Goal: Task Accomplishment & Management: Manage account settings

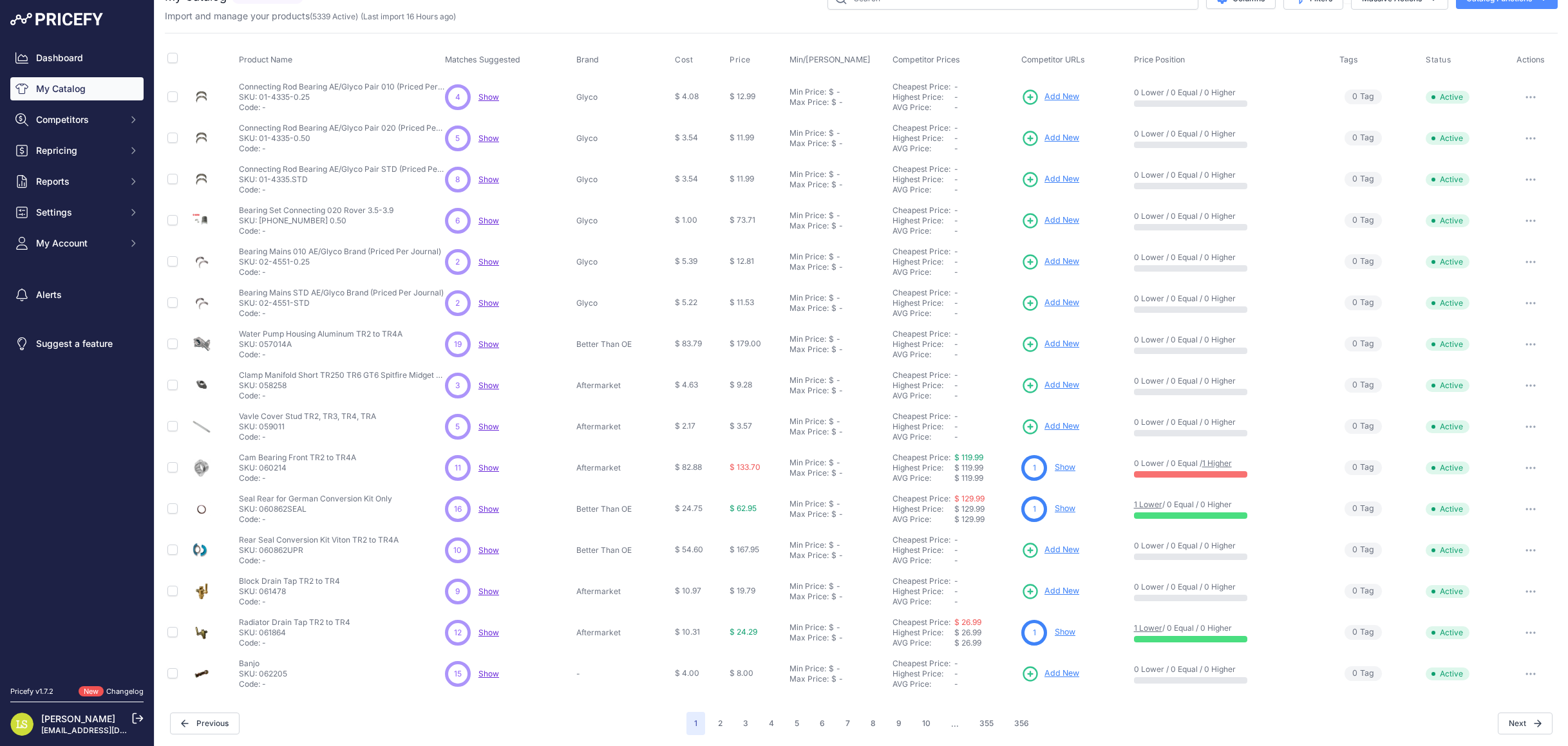
scroll to position [26, 0]
click at [1062, 628] on link "Show" at bounding box center [1064, 631] width 21 height 10
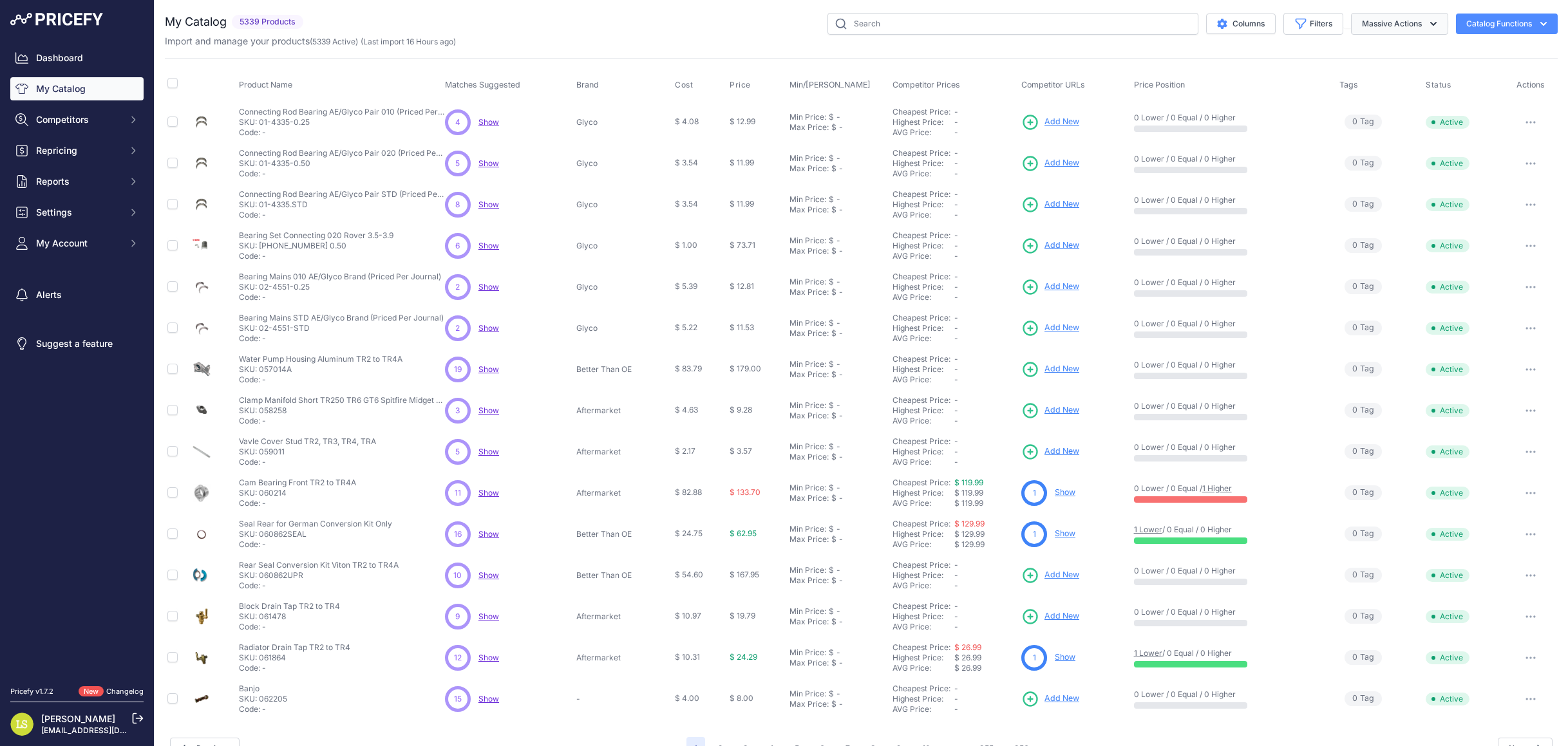
click at [1429, 21] on icon "button" at bounding box center [1433, 24] width 13 height 13
click at [72, 155] on span "Repricing" at bounding box center [78, 150] width 84 height 13
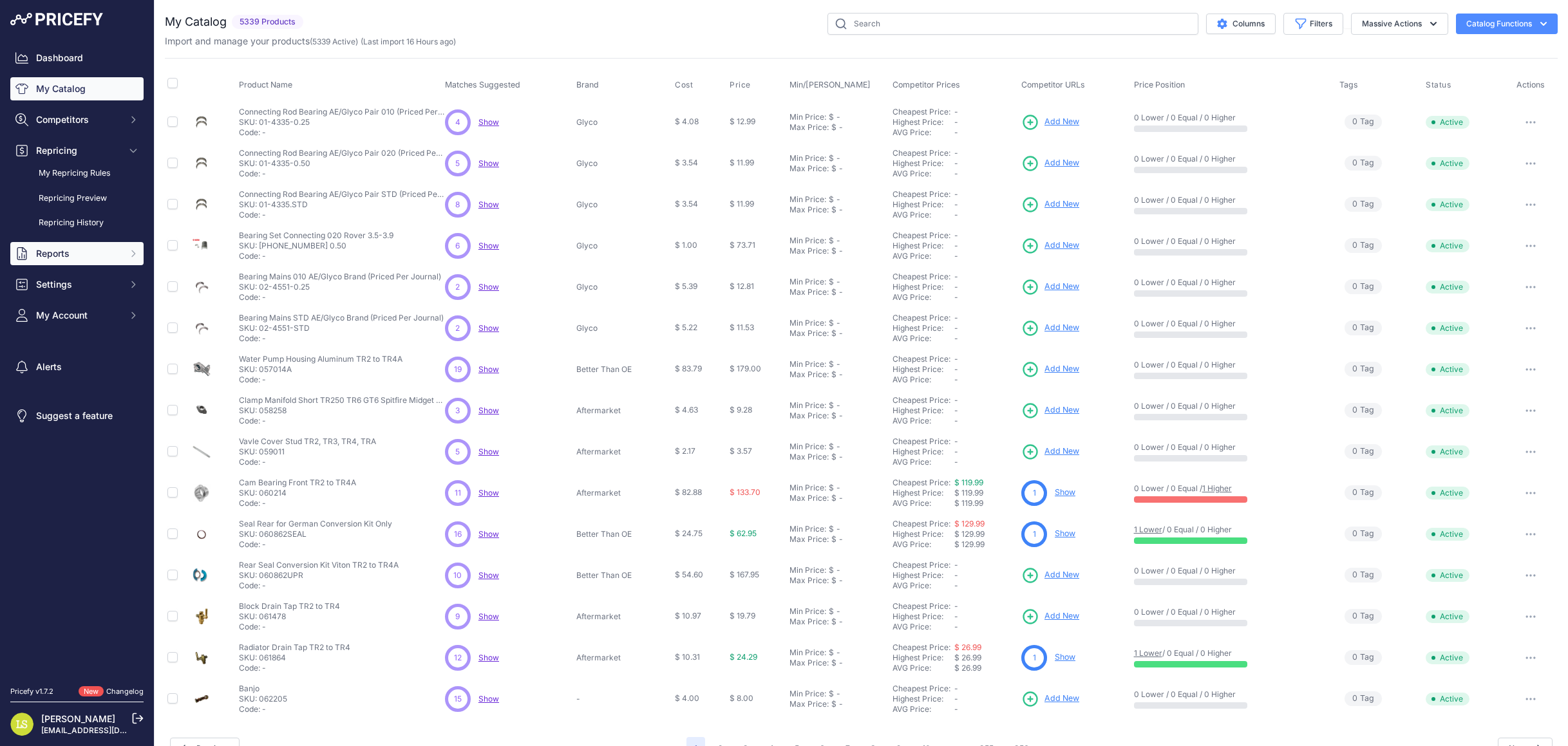
click at [71, 248] on span "Reports" at bounding box center [78, 254] width 84 height 13
click at [67, 269] on link "My Reports" at bounding box center [77, 277] width 133 height 23
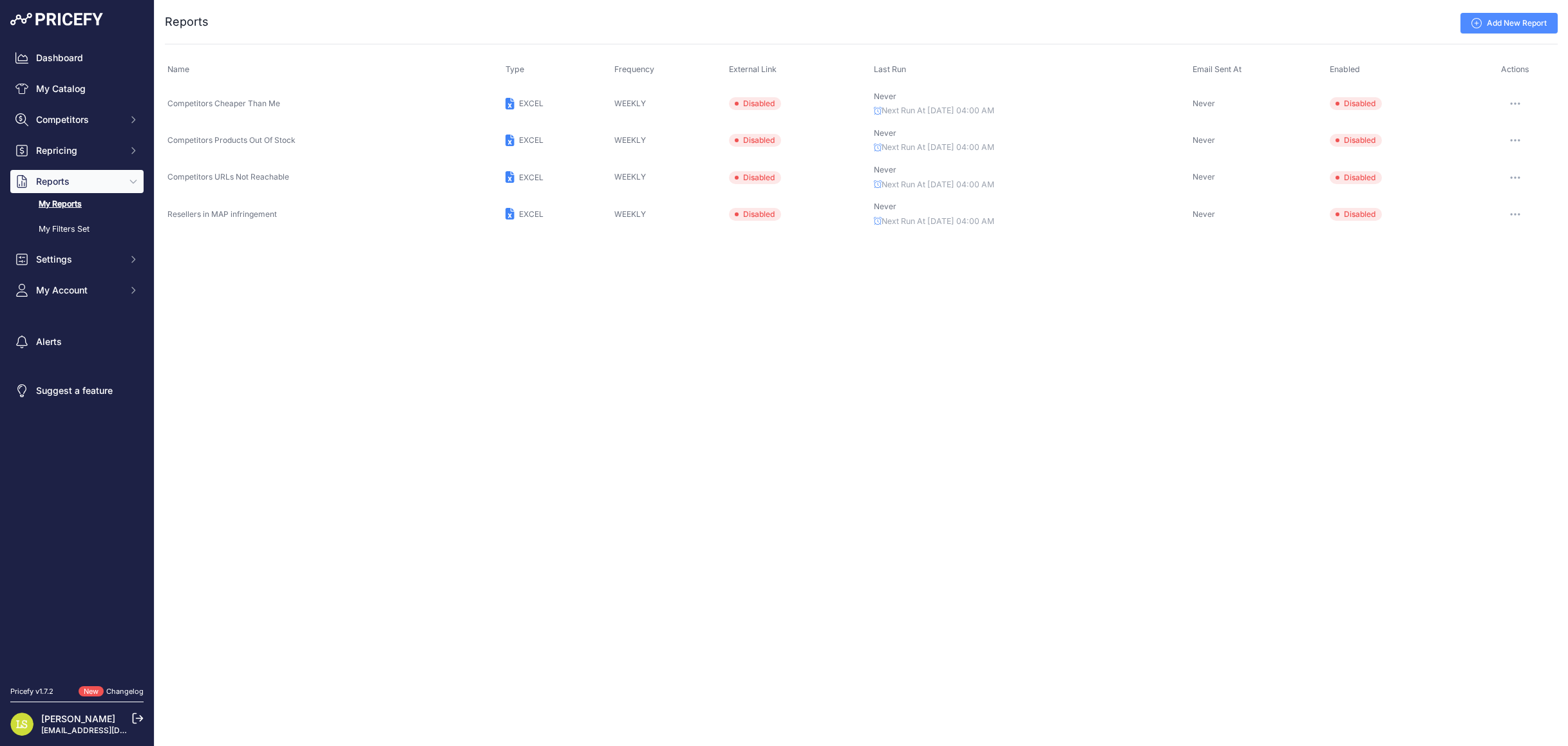
click at [1348, 106] on span "Disabled" at bounding box center [1356, 104] width 52 height 13
click at [1515, 101] on button "button" at bounding box center [1515, 103] width 26 height 18
click at [1492, 167] on button "Enable" at bounding box center [1514, 172] width 82 height 21
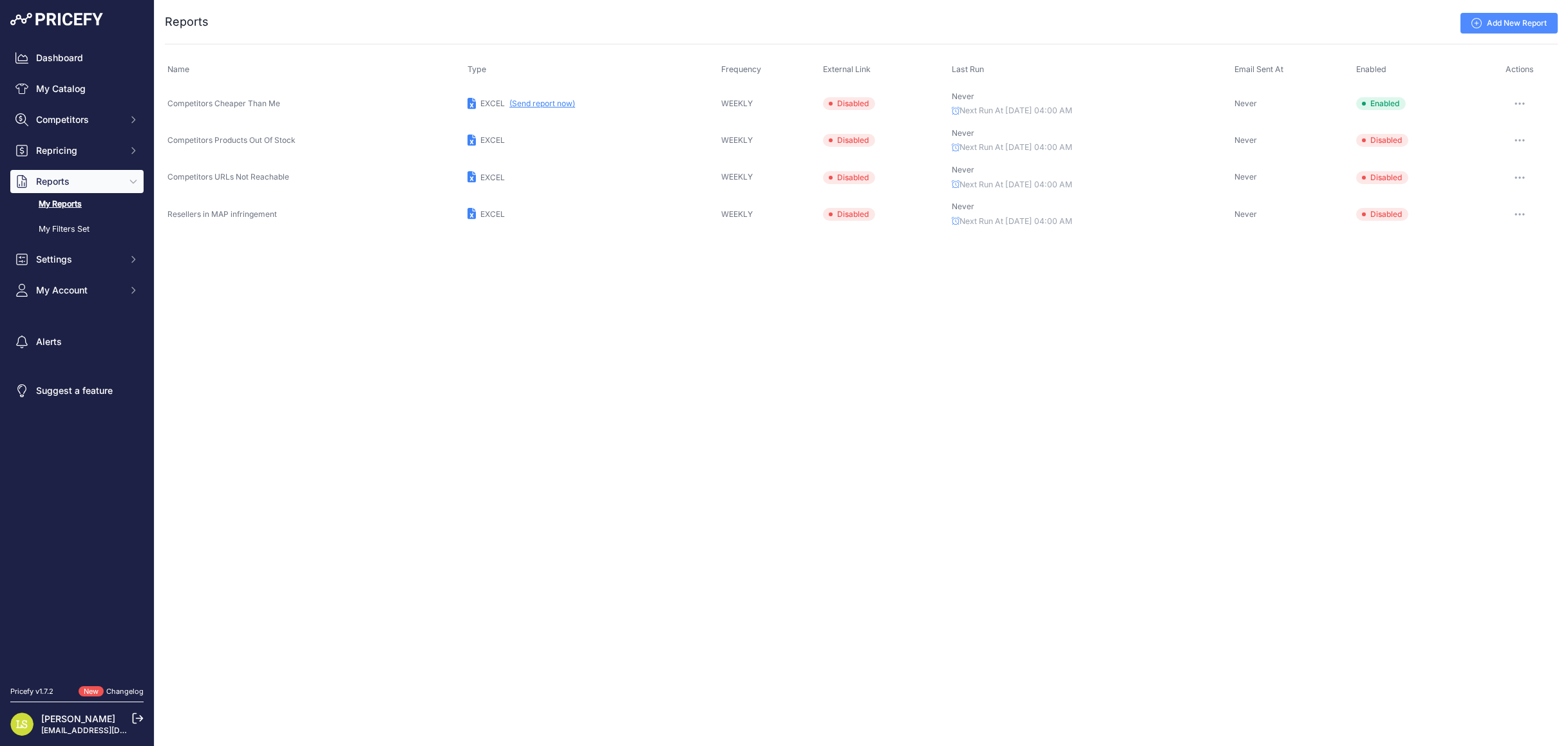
click at [1520, 135] on button "button" at bounding box center [1520, 140] width 26 height 18
click at [1503, 208] on button "Enable" at bounding box center [1514, 208] width 82 height 21
click at [1520, 172] on button "button" at bounding box center [1520, 177] width 26 height 18
click at [0, 0] on button "Enable" at bounding box center [0, 0] width 0 height 0
click at [849, 105] on span "Disabled" at bounding box center [849, 104] width 52 height 13
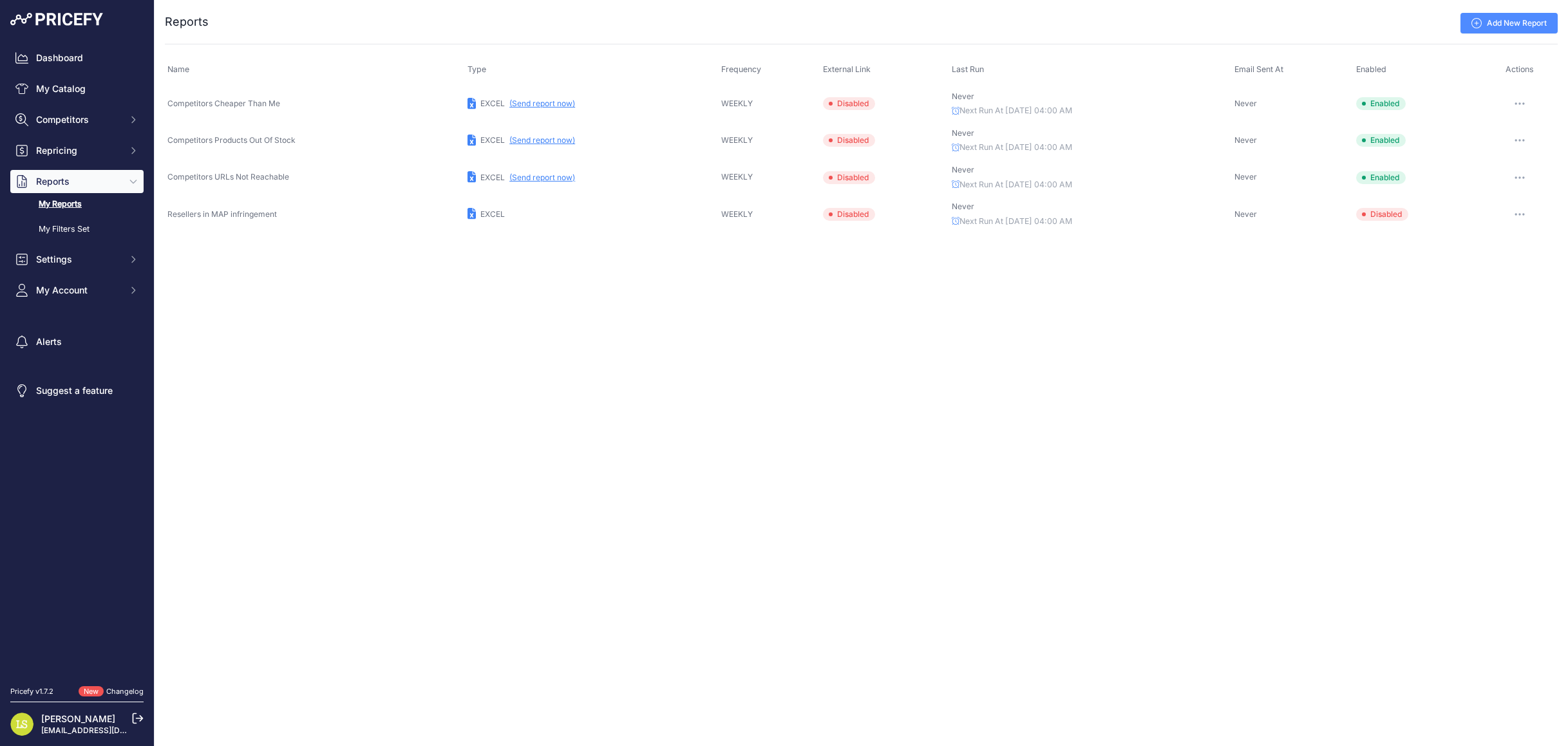
click at [1523, 101] on button "button" at bounding box center [1520, 103] width 26 height 18
click at [1499, 123] on link "Edit" at bounding box center [1514, 130] width 82 height 21
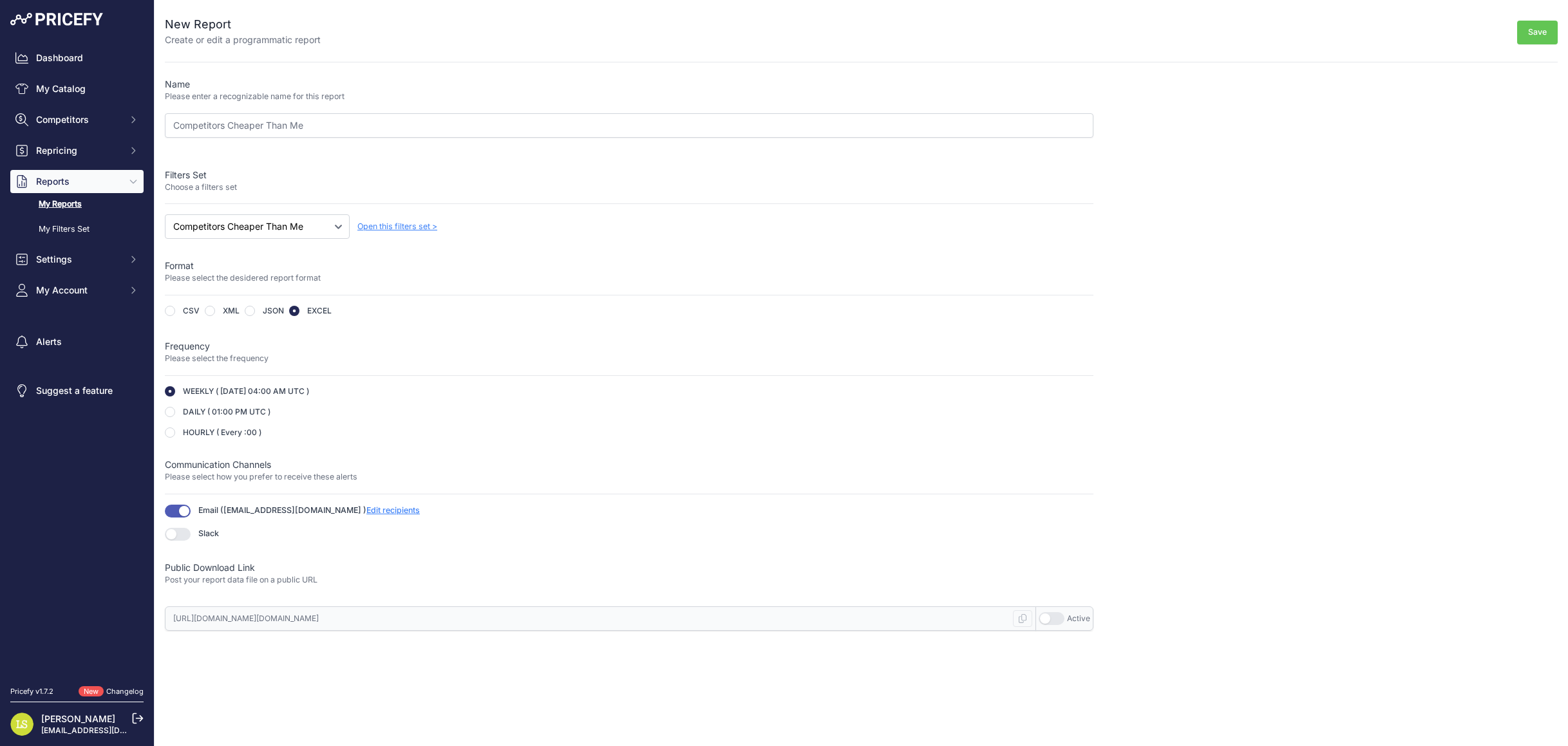
click at [1527, 38] on button "Save" at bounding box center [1537, 33] width 40 height 24
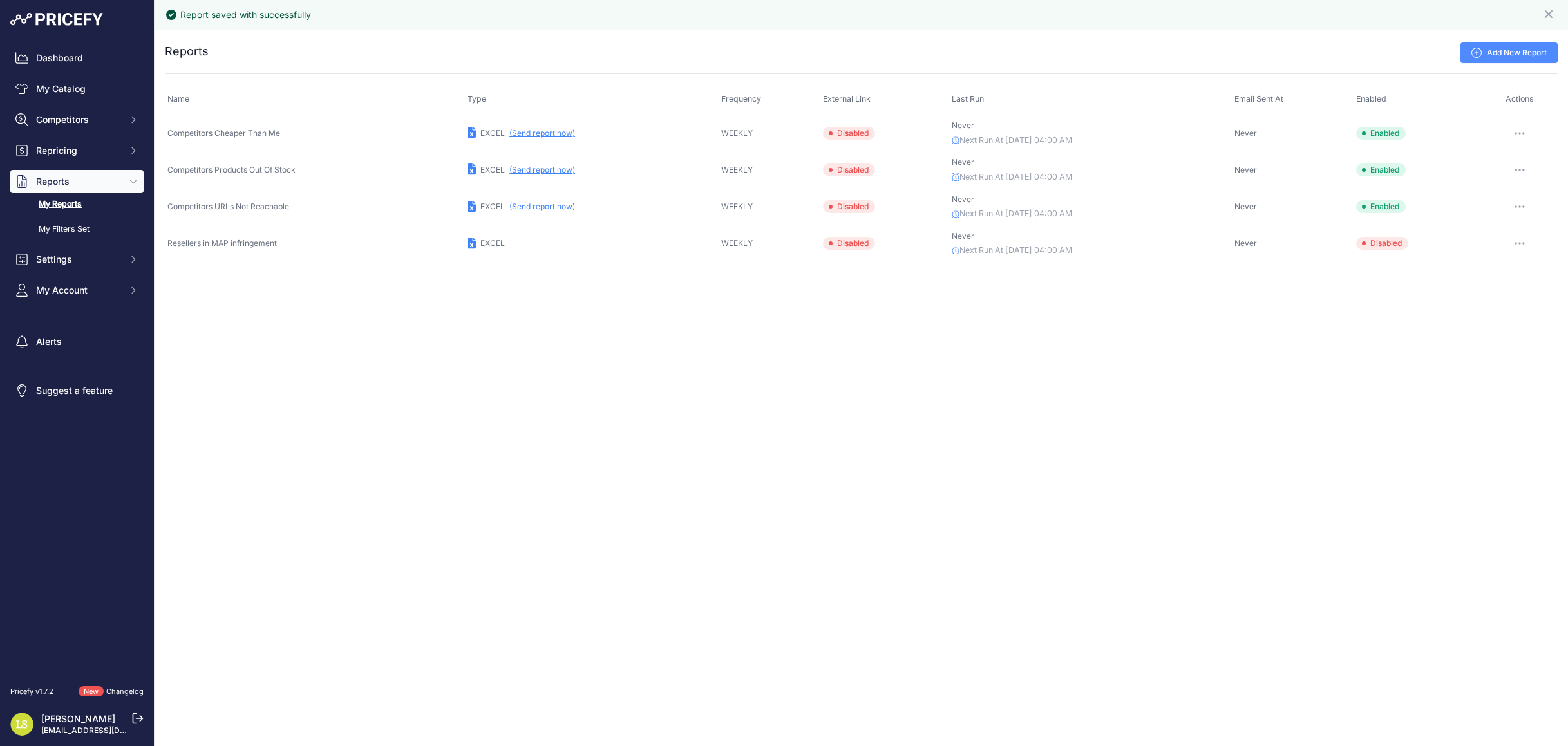
click at [830, 134] on span "Disabled" at bounding box center [849, 133] width 52 height 13
click at [828, 135] on icon at bounding box center [830, 133] width 5 height 5
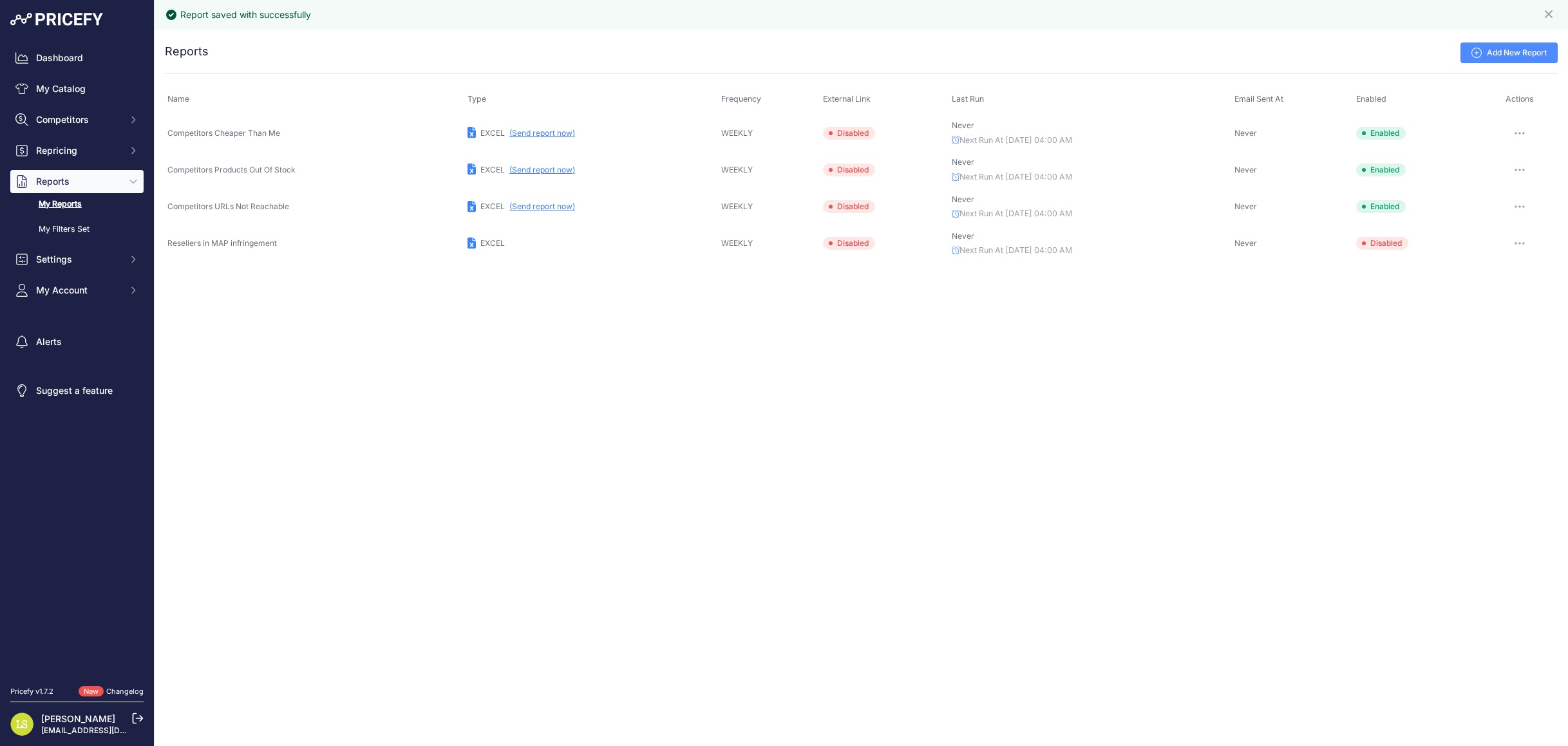
click at [828, 135] on icon at bounding box center [830, 133] width 5 height 5
click at [829, 133] on span "Disabled" at bounding box center [849, 133] width 52 height 13
click at [1518, 129] on button "button" at bounding box center [1520, 133] width 26 height 18
click at [1508, 174] on button "Send report now" at bounding box center [1514, 181] width 82 height 21
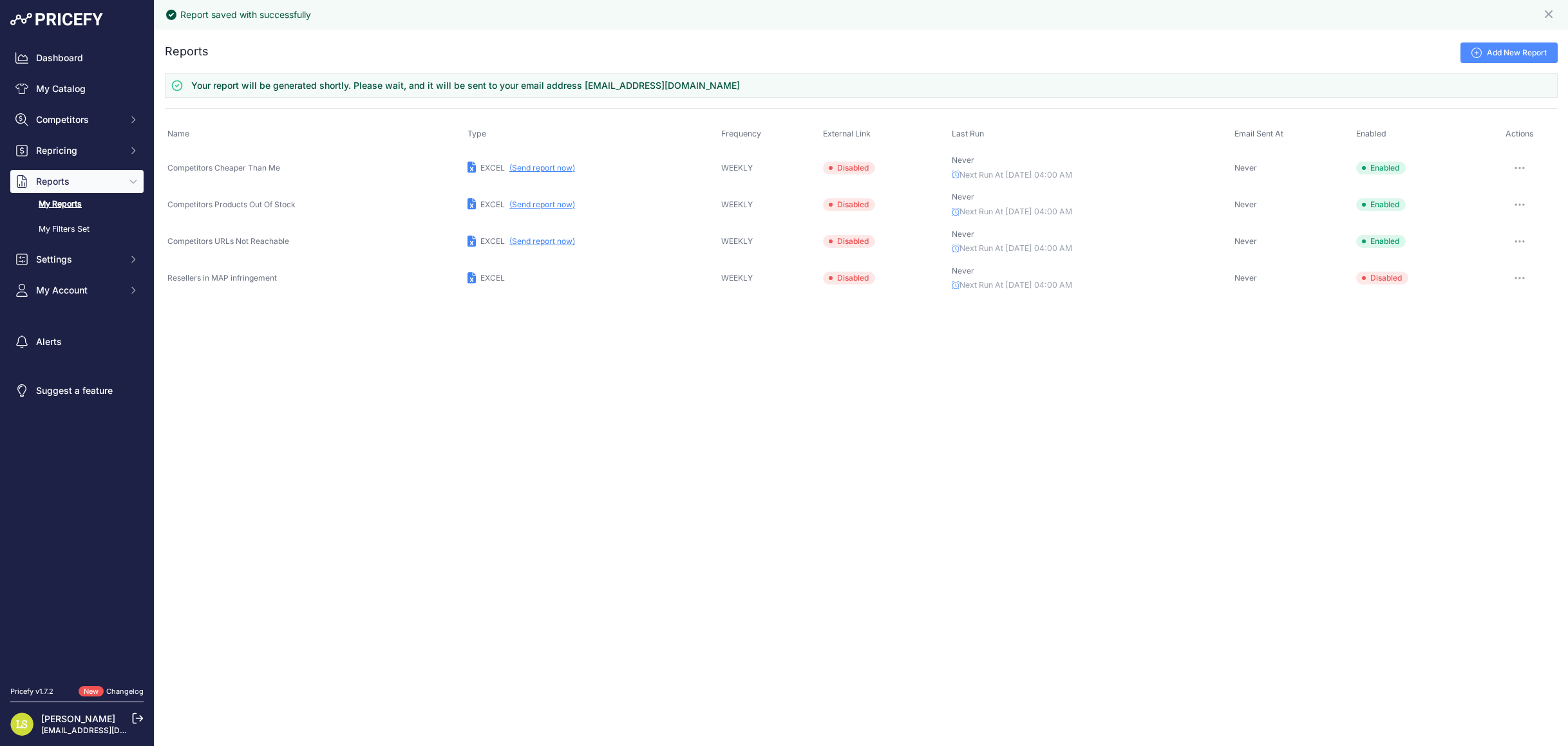
click at [1516, 201] on button "button" at bounding box center [1520, 204] width 26 height 18
click at [1508, 247] on button "Send report now" at bounding box center [1514, 252] width 82 height 21
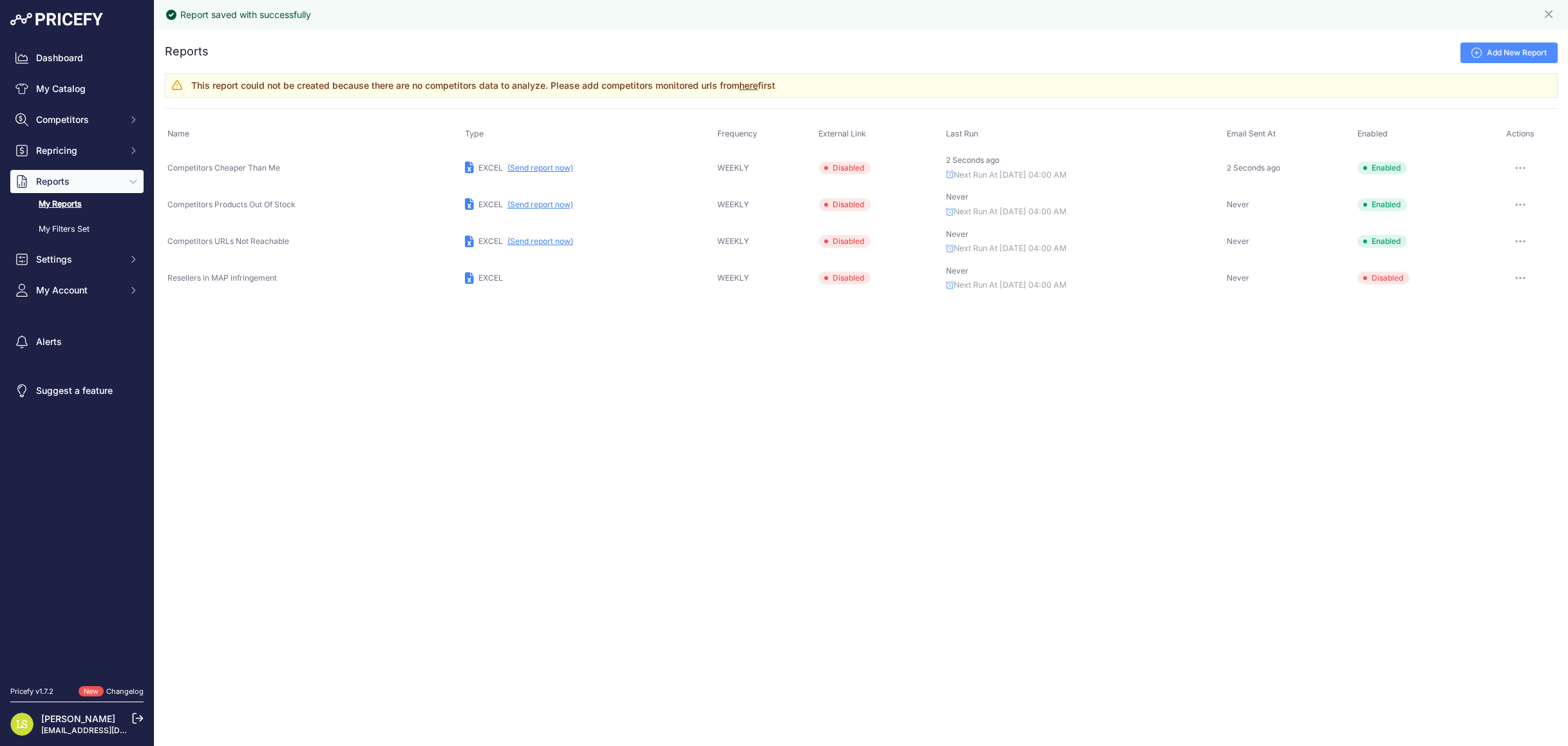
click at [1518, 242] on icon "button" at bounding box center [1520, 242] width 11 height 3
click at [0, 0] on button "Send report now" at bounding box center [0, 0] width 0 height 0
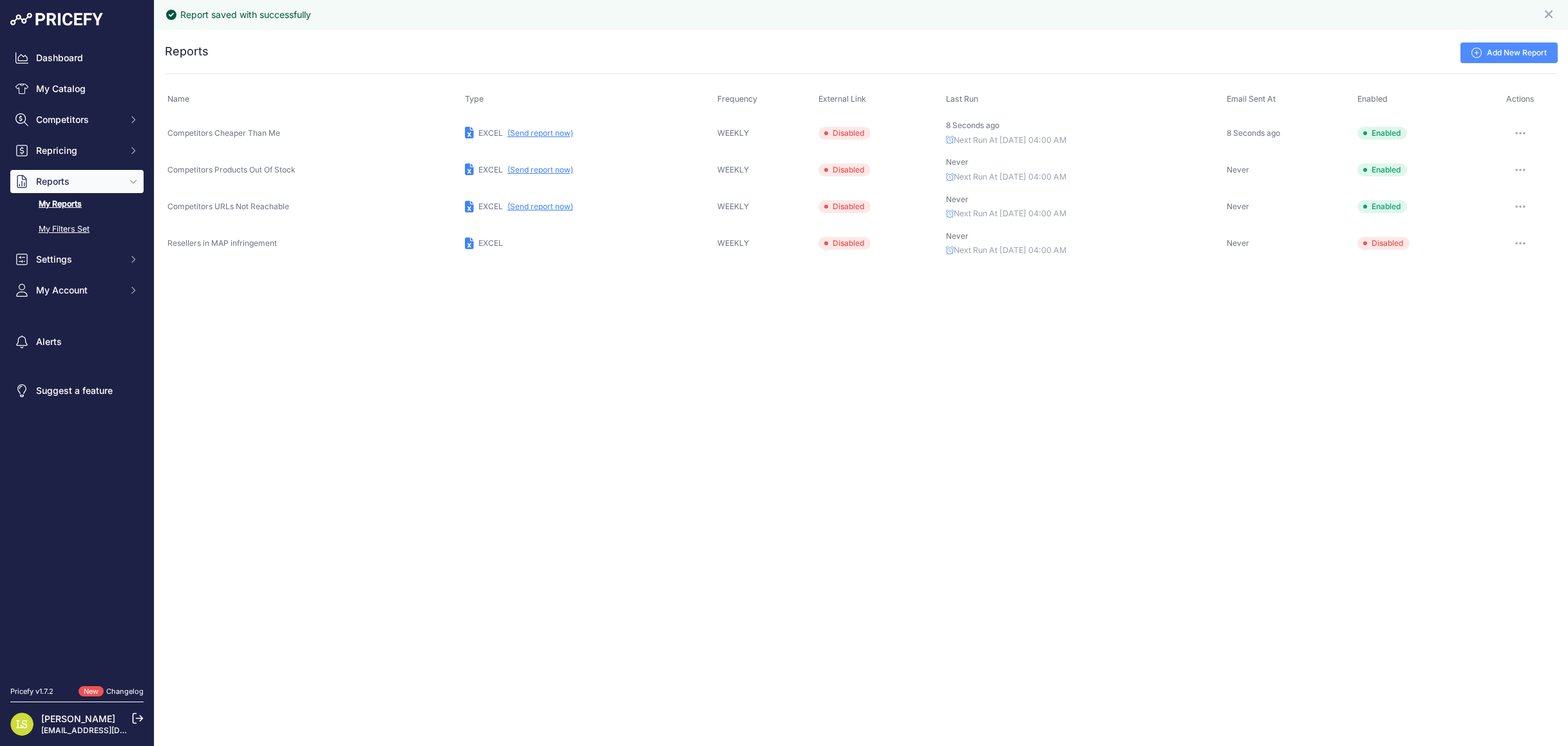
click at [87, 227] on link "My Filters Set" at bounding box center [77, 230] width 133 height 23
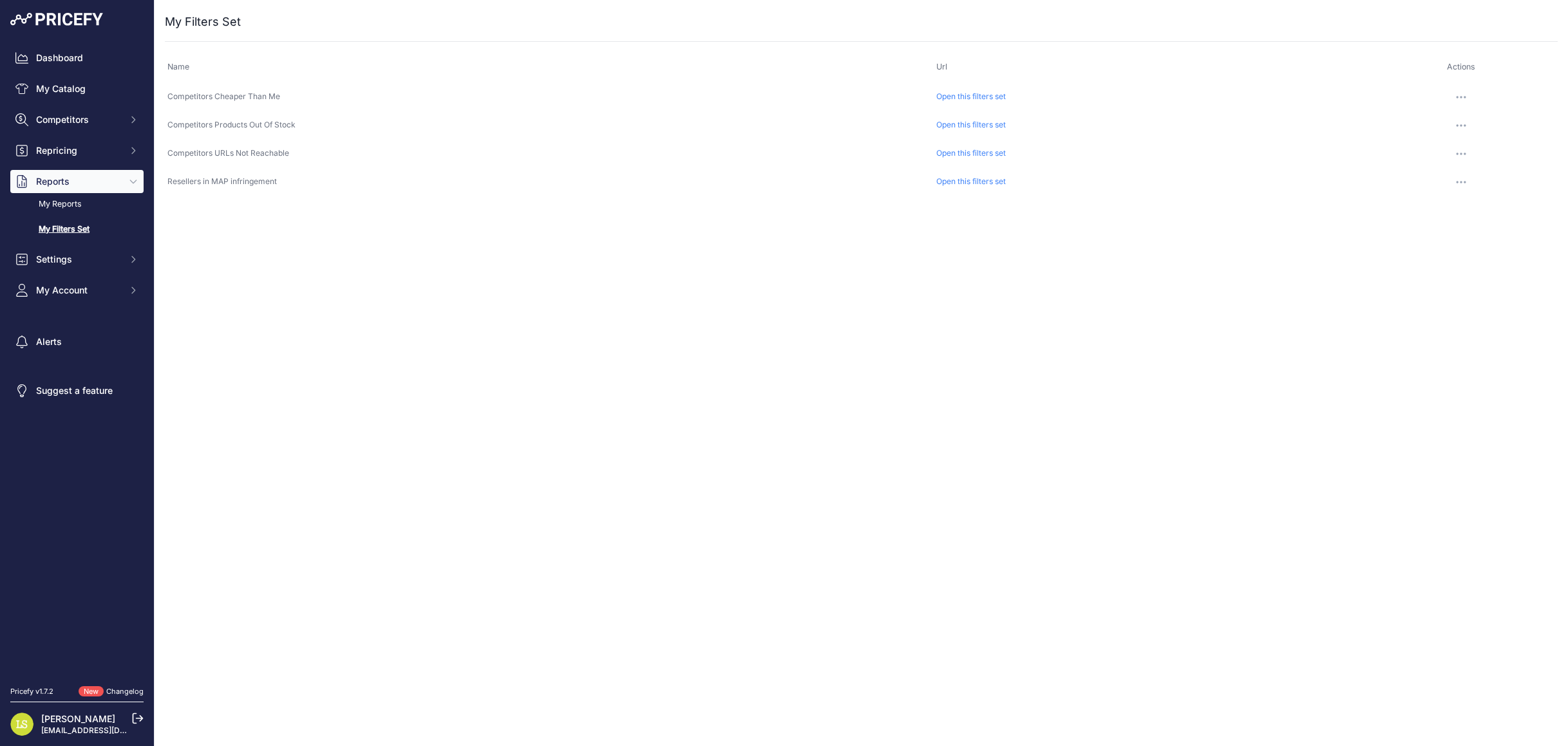
click at [969, 94] on link "Open this filters set" at bounding box center [971, 96] width 69 height 10
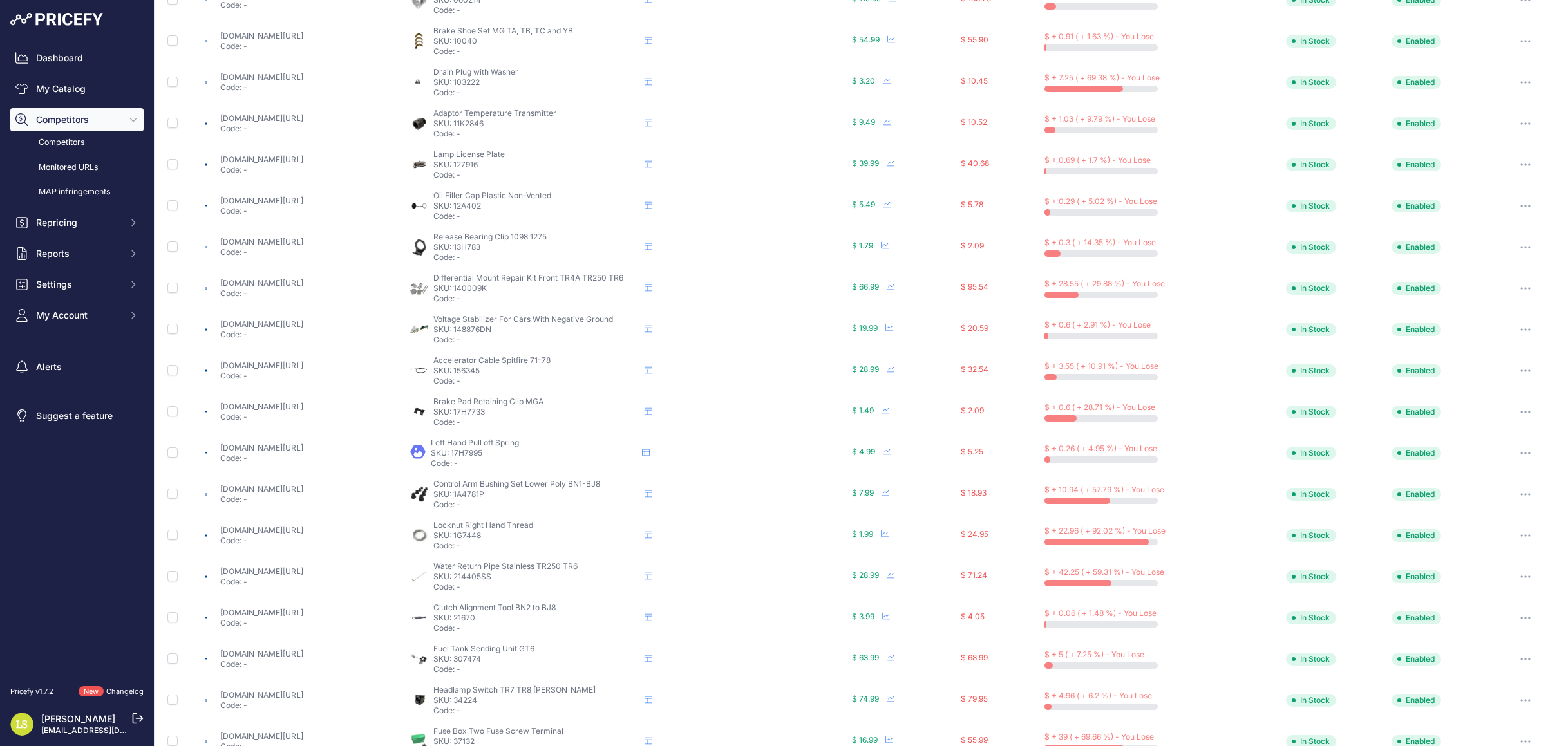
scroll to position [186, 0]
click at [879, 284] on span "$ 66.99" at bounding box center [865, 284] width 27 height 10
click at [879, 283] on span "$ 66.99" at bounding box center [865, 284] width 27 height 10
click at [552, 281] on p "SKU: 140009K" at bounding box center [536, 286] width 206 height 11
click at [652, 284] on icon at bounding box center [648, 286] width 8 height 7
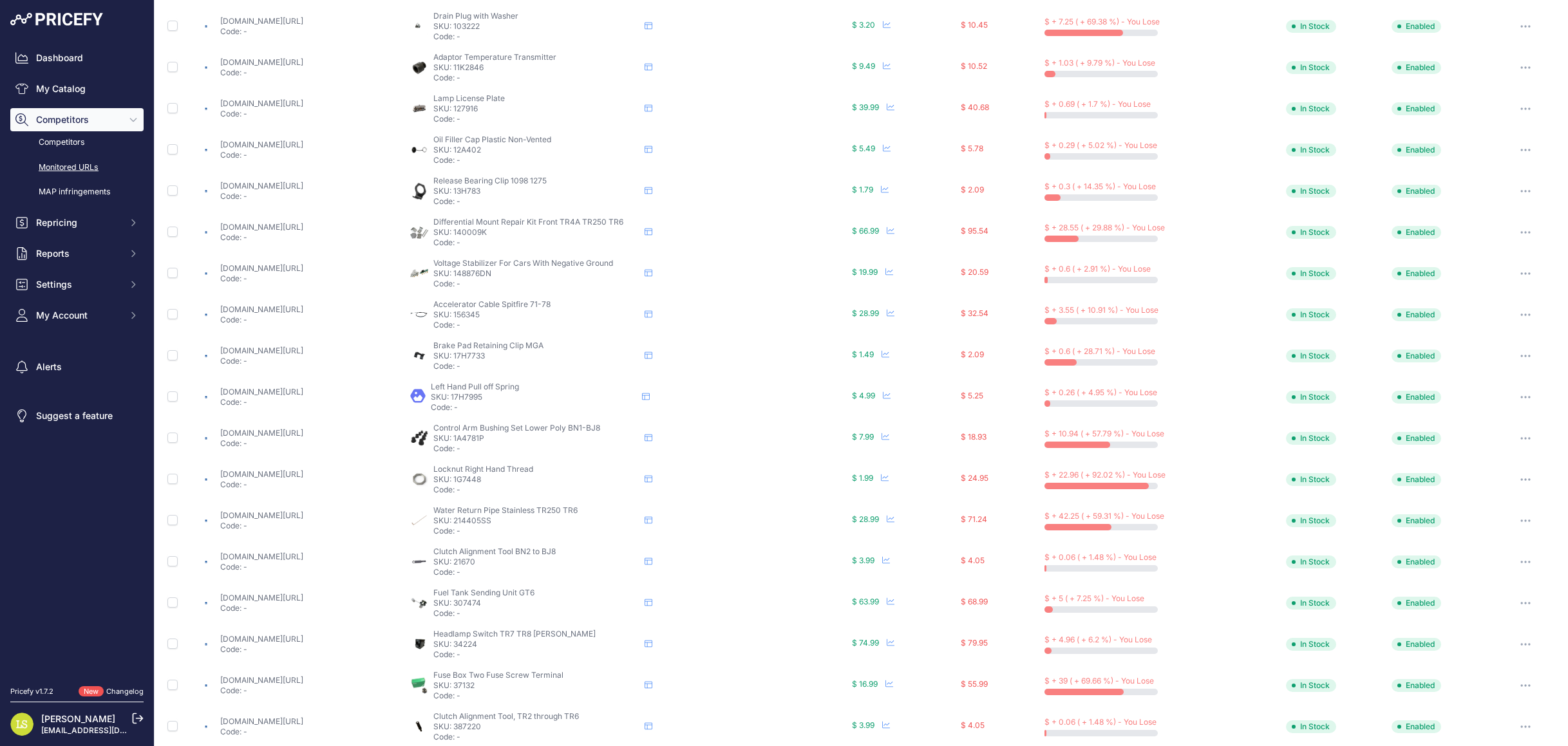
scroll to position [293, 0]
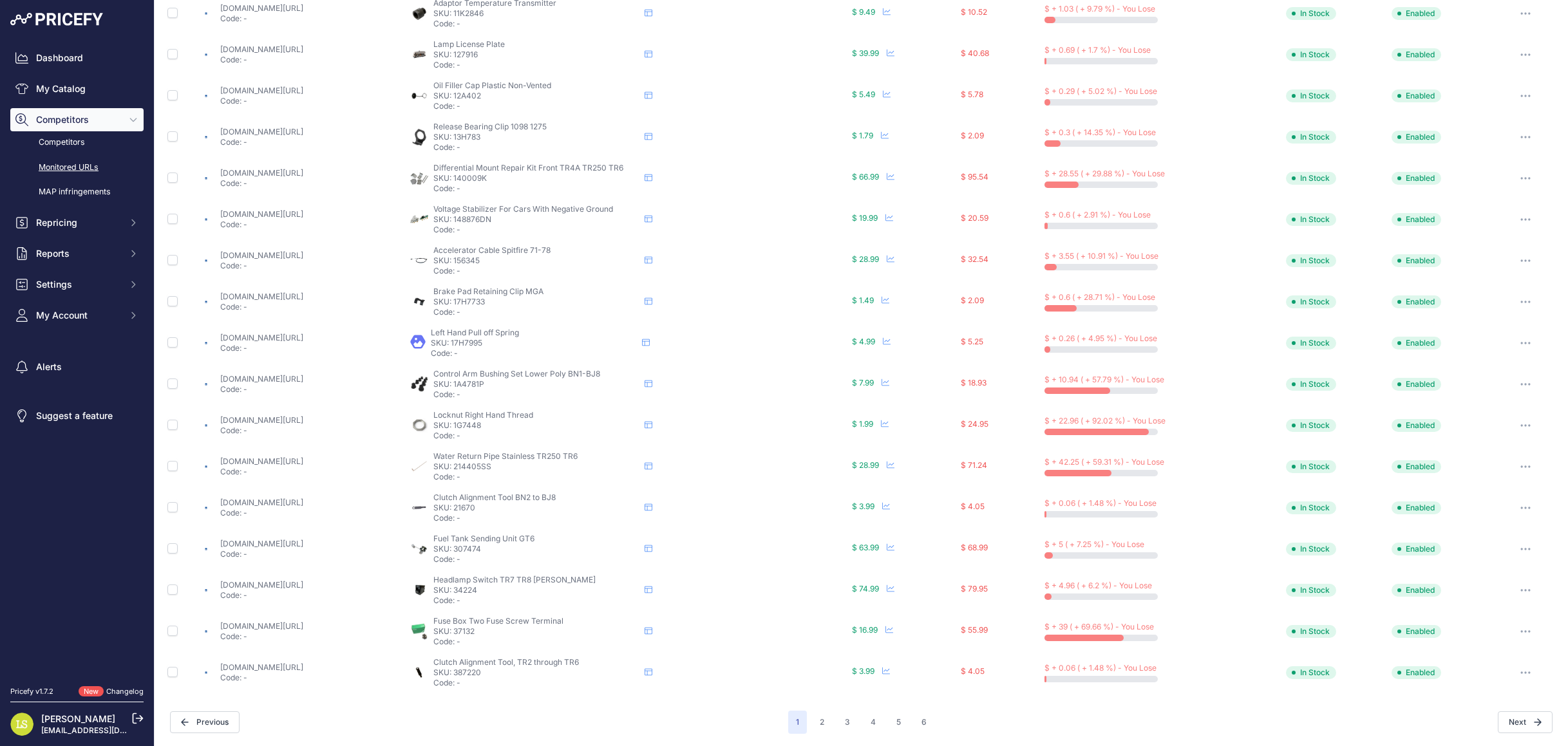
click at [1530, 548] on icon "button" at bounding box center [1525, 550] width 11 height 3
click at [1475, 570] on link "Show All Competitors URLs" at bounding box center [1489, 576] width 131 height 21
click at [894, 544] on icon at bounding box center [890, 547] width 8 height 8
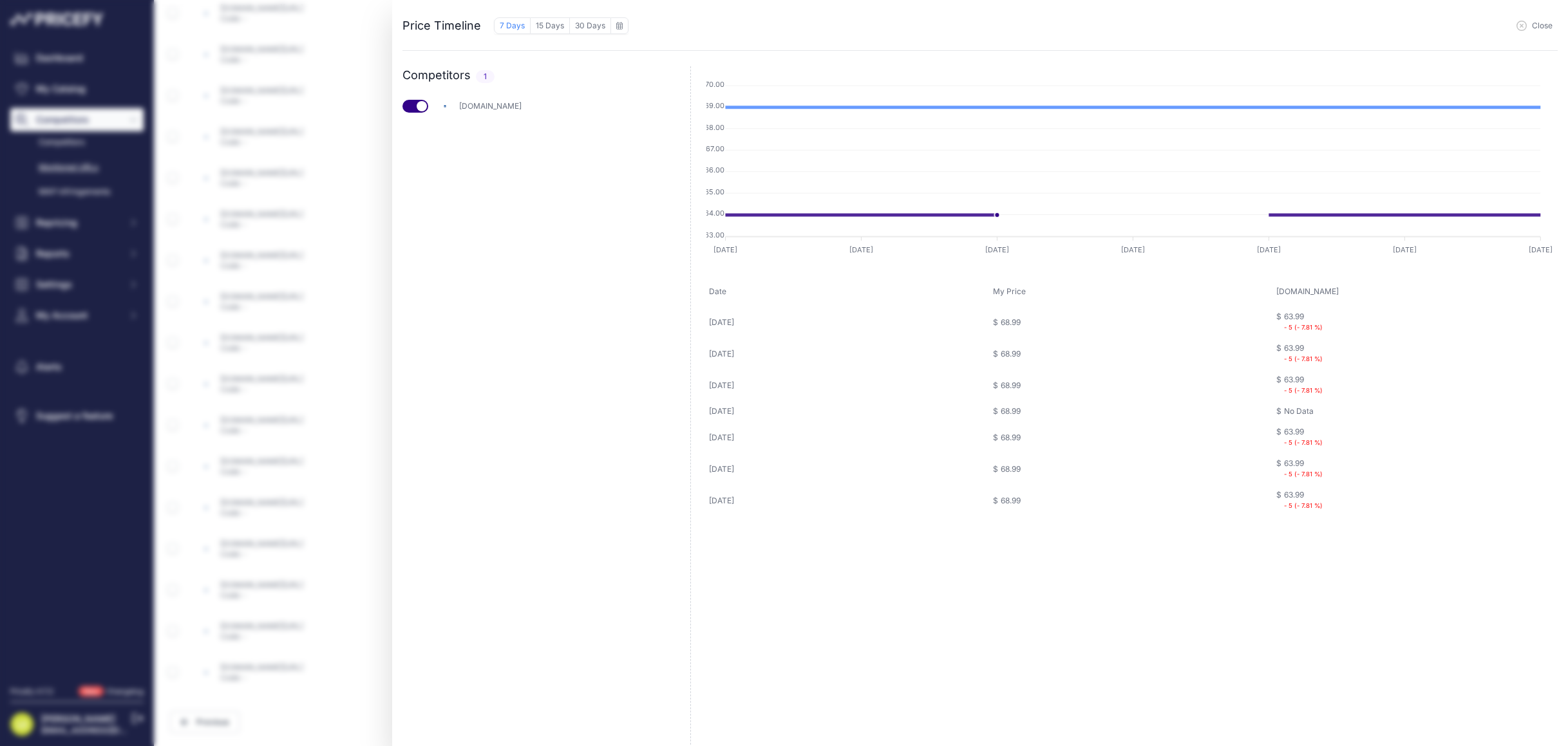
click at [1548, 25] on span "Close" at bounding box center [1542, 26] width 21 height 11
